Goal: Information Seeking & Learning: Learn about a topic

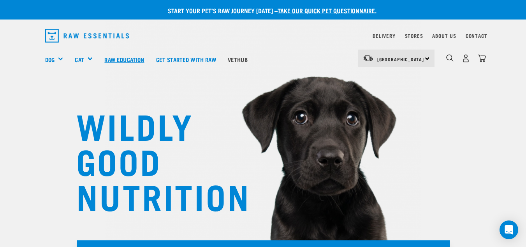
click at [141, 56] on link "Raw Education" at bounding box center [124, 59] width 51 height 31
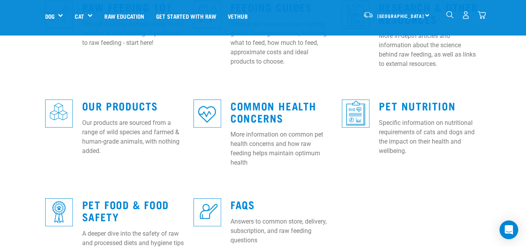
scroll to position [272, 0]
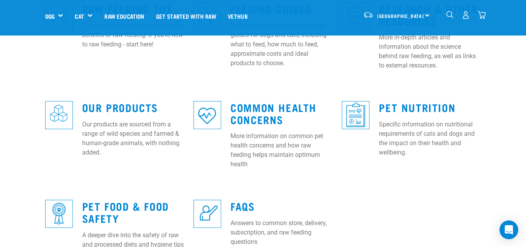
click at [146, 106] on div "Our Products Our products are sourced from a range of wild species and farmed &…" at bounding box center [133, 126] width 111 height 73
click at [137, 104] on link "Our Products" at bounding box center [120, 107] width 76 height 6
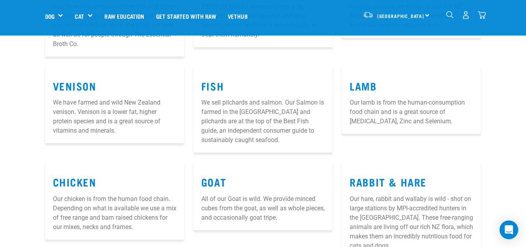
scroll to position [509, 0]
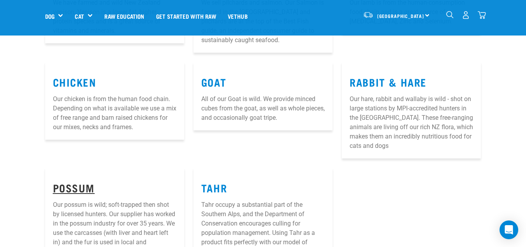
click at [81, 184] on link "Possum" at bounding box center [74, 187] width 42 height 6
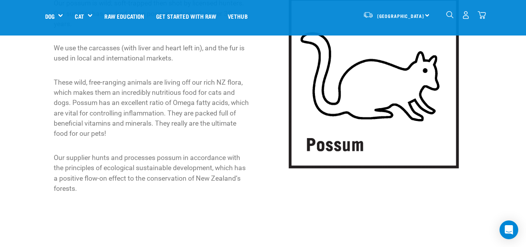
scroll to position [111, 0]
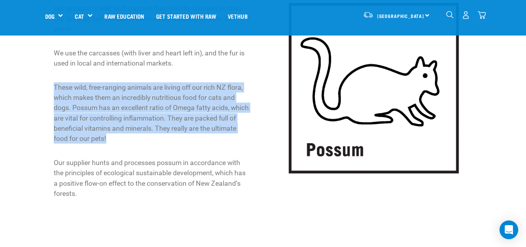
drag, startPoint x: 116, startPoint y: 137, endPoint x: 32, endPoint y: 88, distance: 98.1
click at [32, 88] on div "Our possum is wild; soft-trapped then shot by licensed hunters. Our supplier ha…" at bounding box center [263, 101] width 532 height 232
copy p "These wild, free-ranging animals are living off our rich NZ flora, which makes …"
